Goal: Task Accomplishment & Management: Manage account settings

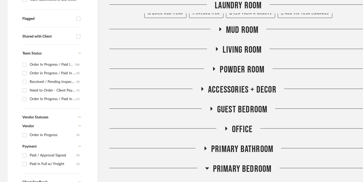
scroll to position [229, 0]
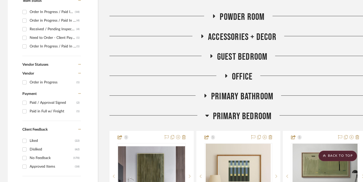
click at [212, 56] on icon at bounding box center [212, 56] width 2 height 4
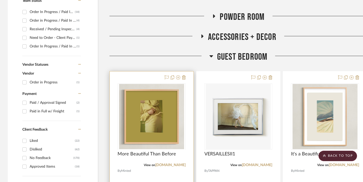
click at [142, 76] on div at bounding box center [152, 185] width 84 height 228
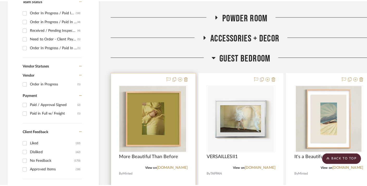
scroll to position [0, 0]
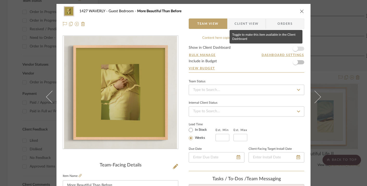
click at [295, 48] on span "button" at bounding box center [295, 48] width 5 height 5
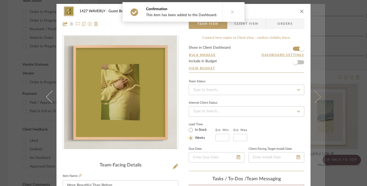
click at [315, 59] on button at bounding box center [317, 97] width 15 height 186
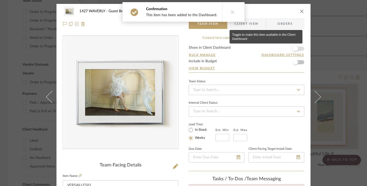
click at [293, 47] on span "button" at bounding box center [295, 48] width 5 height 5
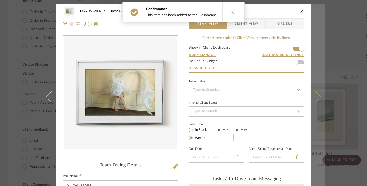
click at [317, 49] on button at bounding box center [317, 97] width 15 height 186
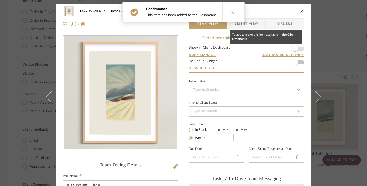
click at [293, 49] on span "button" at bounding box center [295, 48] width 5 height 5
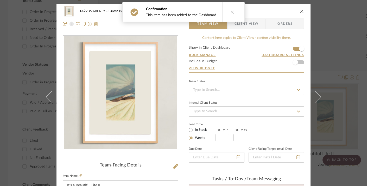
click at [301, 11] on icon "close" at bounding box center [302, 11] width 4 height 4
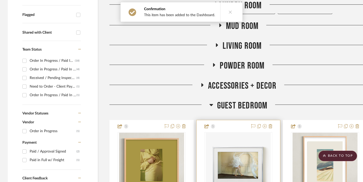
scroll to position [177, 0]
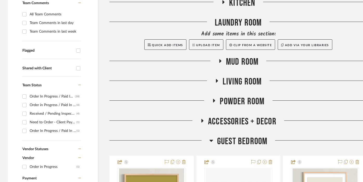
scroll to position [144, 0]
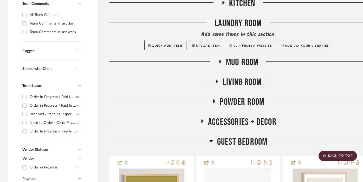
click at [211, 139] on icon at bounding box center [211, 141] width 4 height 6
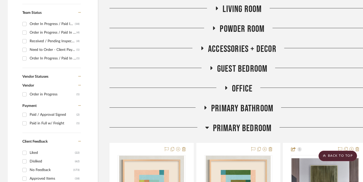
scroll to position [232, 0]
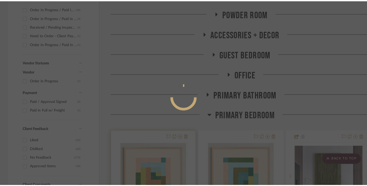
scroll to position [0, 0]
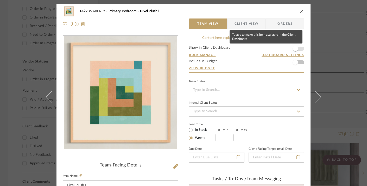
click at [294, 49] on span "button" at bounding box center [295, 48] width 5 height 5
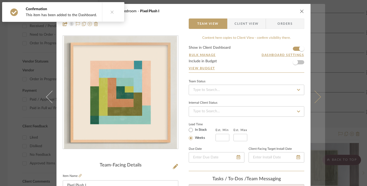
click at [314, 56] on button at bounding box center [317, 97] width 15 height 186
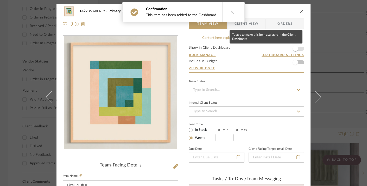
click at [296, 49] on span "button" at bounding box center [295, 48] width 5 height 5
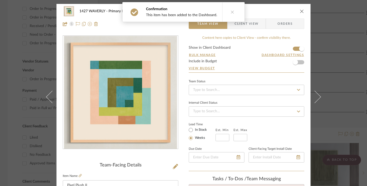
click at [301, 10] on icon "close" at bounding box center [302, 11] width 4 height 4
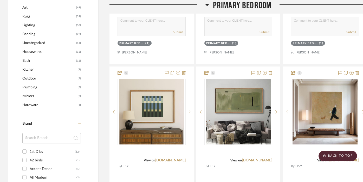
scroll to position [523, 0]
